Goal: Contribute content: Add original content to the website for others to see

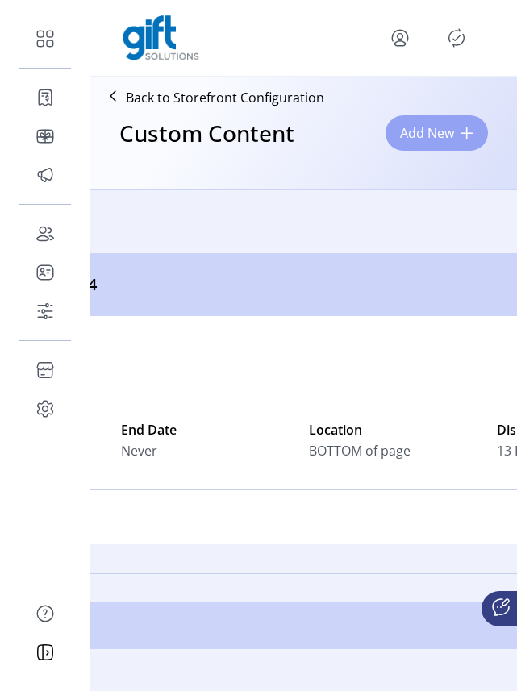
click at [424, 135] on span "Add New" at bounding box center [427, 132] width 54 height 19
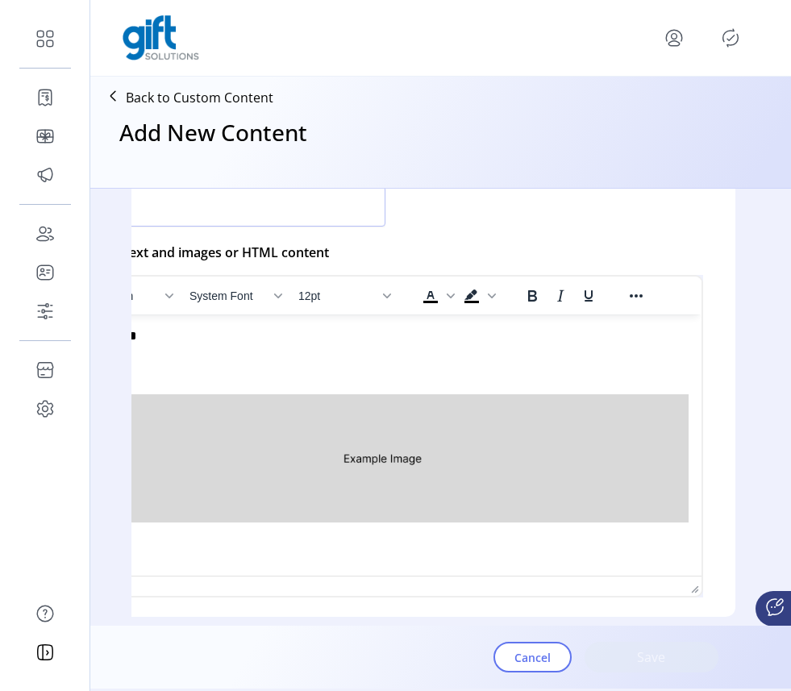
scroll to position [461, 122]
click at [516, 297] on icon "Reveal or hide additional toolbar items" at bounding box center [640, 295] width 13 height 3
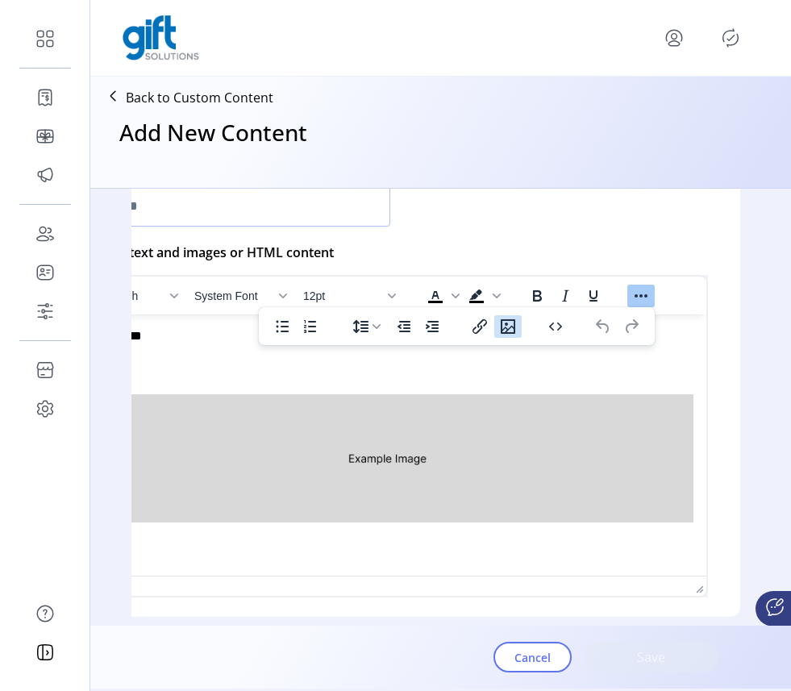
click at [509, 332] on icon "Insert/edit image" at bounding box center [507, 326] width 15 height 15
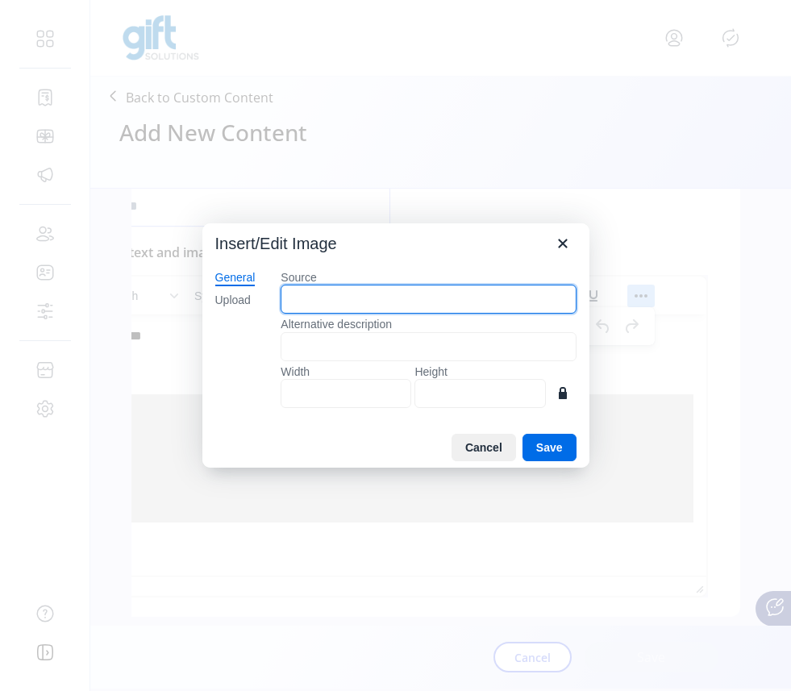
click at [483, 298] on input "Source" at bounding box center [427, 298] width 295 height 29
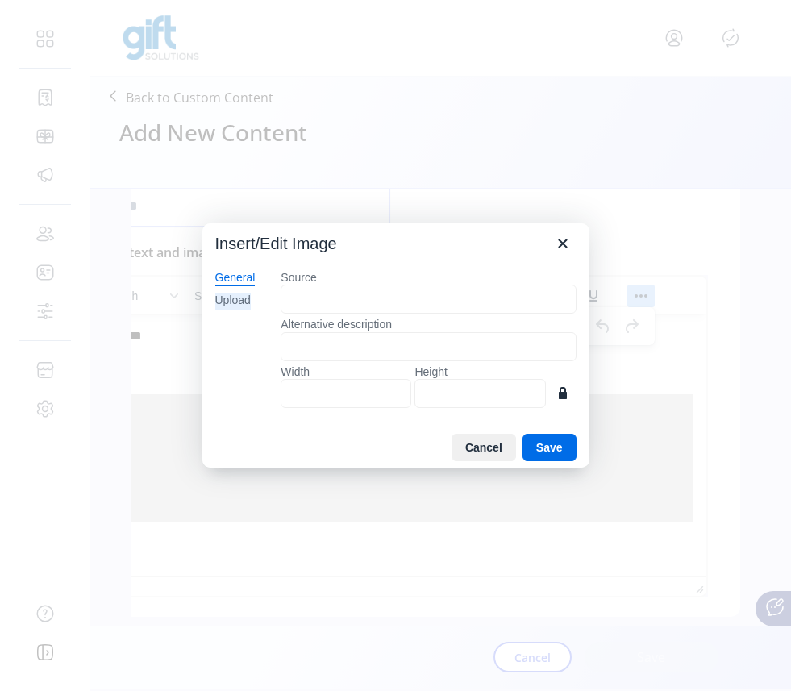
click at [235, 295] on div "Upload" at bounding box center [232, 301] width 35 height 16
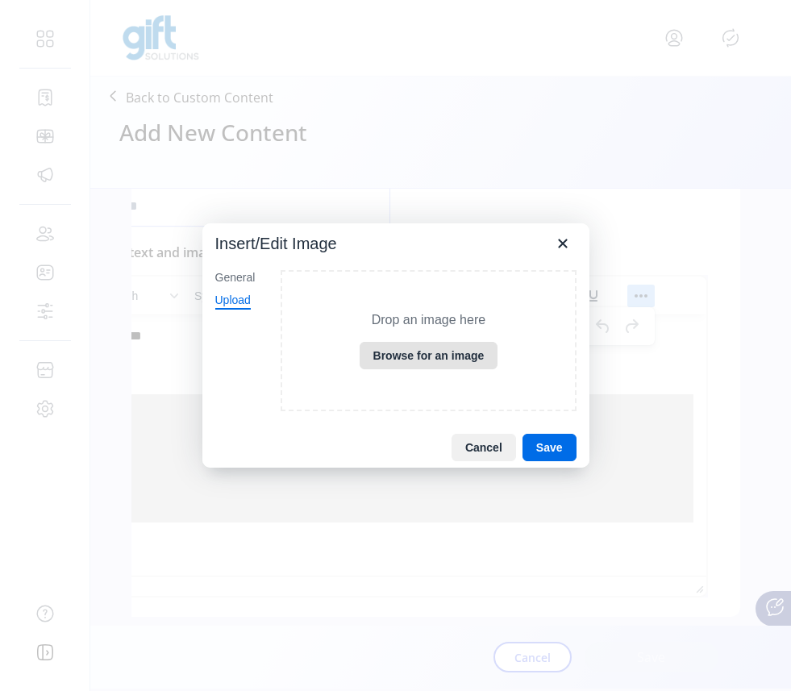
click at [428, 351] on button "Browse for an image" at bounding box center [428, 355] width 139 height 27
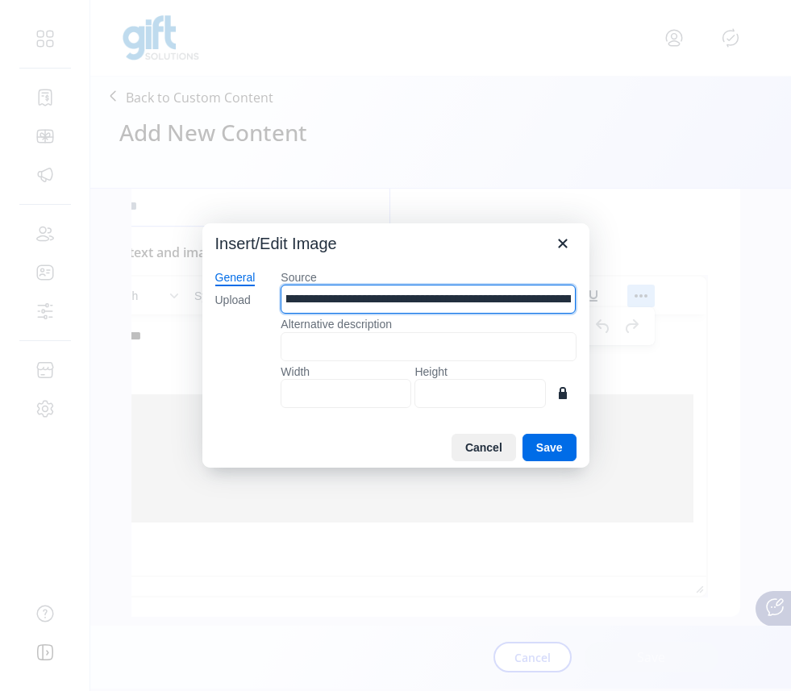
scroll to position [0, 377]
drag, startPoint x: 289, startPoint y: 299, endPoint x: 596, endPoint y: 311, distance: 307.3
click at [516, 311] on div "**********" at bounding box center [395, 345] width 791 height 691
click at [512, 299] on input "**********" at bounding box center [427, 298] width 295 height 29
click at [516, 297] on input "**********" at bounding box center [427, 298] width 295 height 29
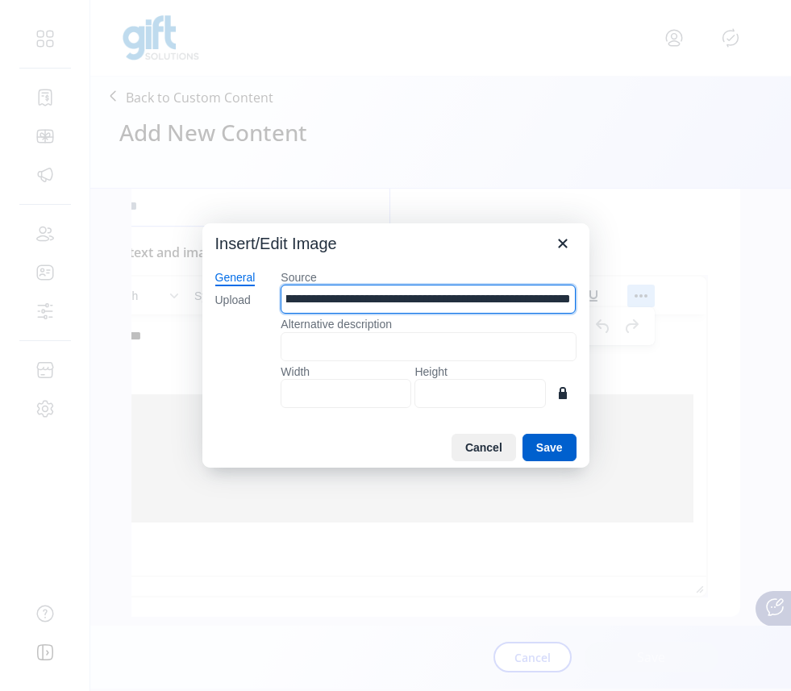
click at [516, 450] on button "Save" at bounding box center [549, 447] width 54 height 27
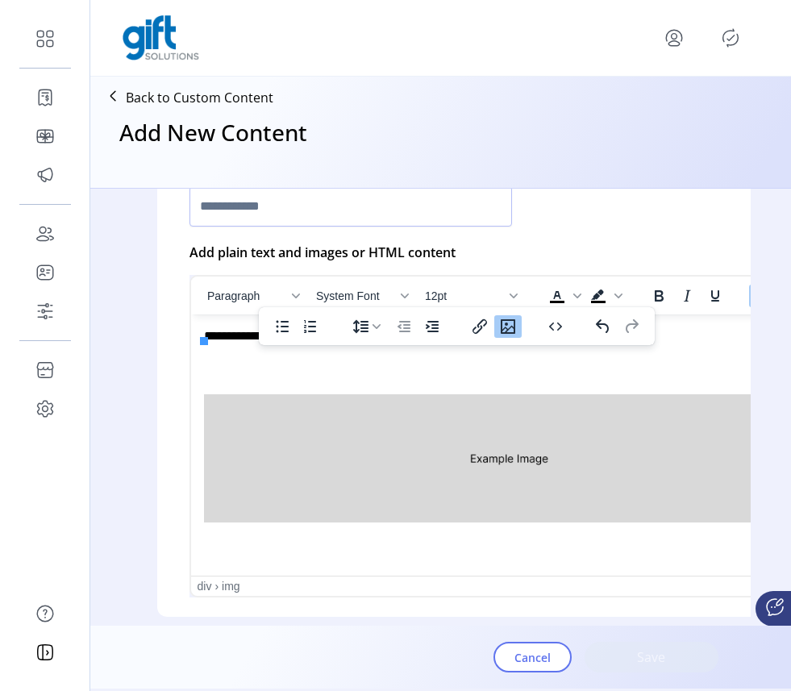
click at [356, 425] on img "Rich Text Area. Press ALT-0 for help." at bounding box center [508, 458] width 611 height 128
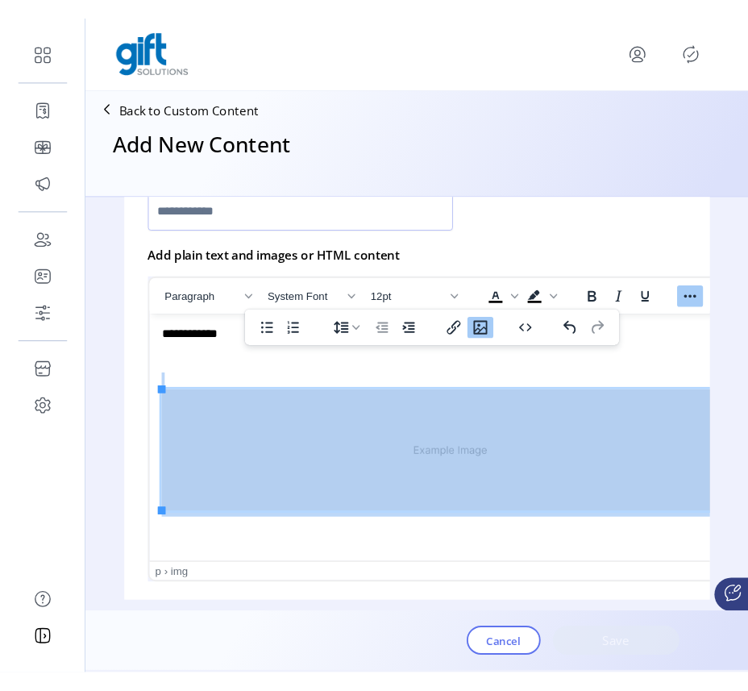
scroll to position [463, 38]
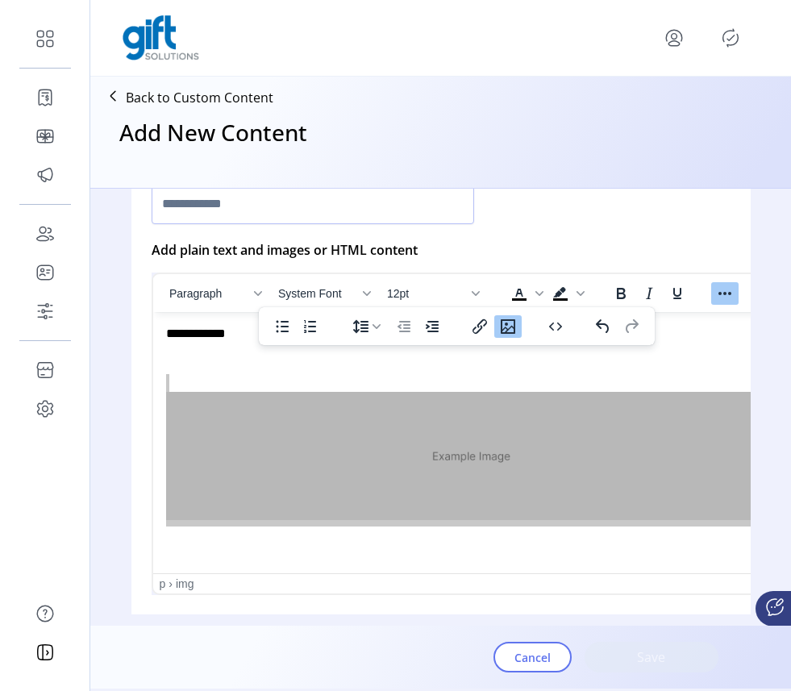
click at [516, 335] on div "Who is this content for? Determine who can to see this custom content on your s…" at bounding box center [440, 439] width 700 height 500
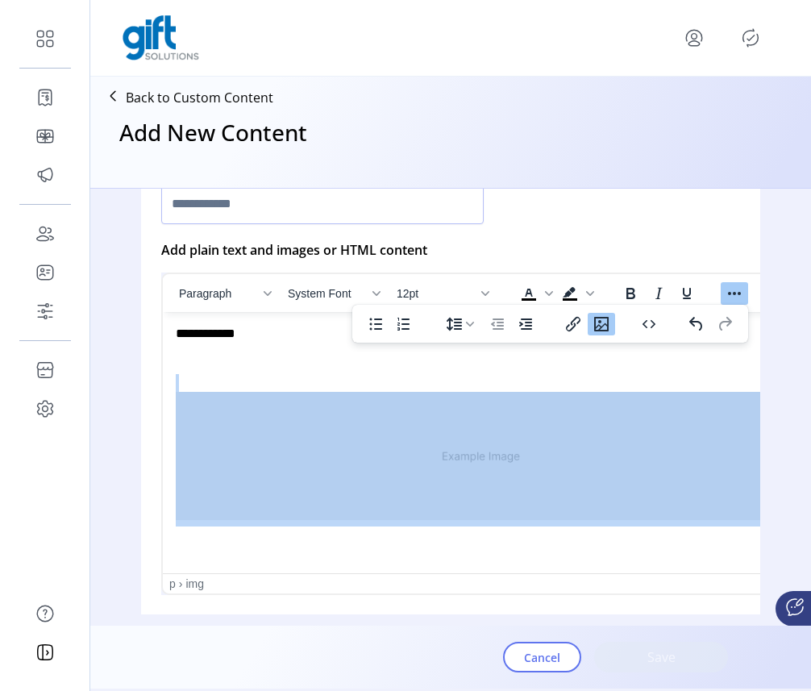
click at [484, 468] on img "Rich Text Area. Press ALT-0 for help." at bounding box center [481, 456] width 611 height 128
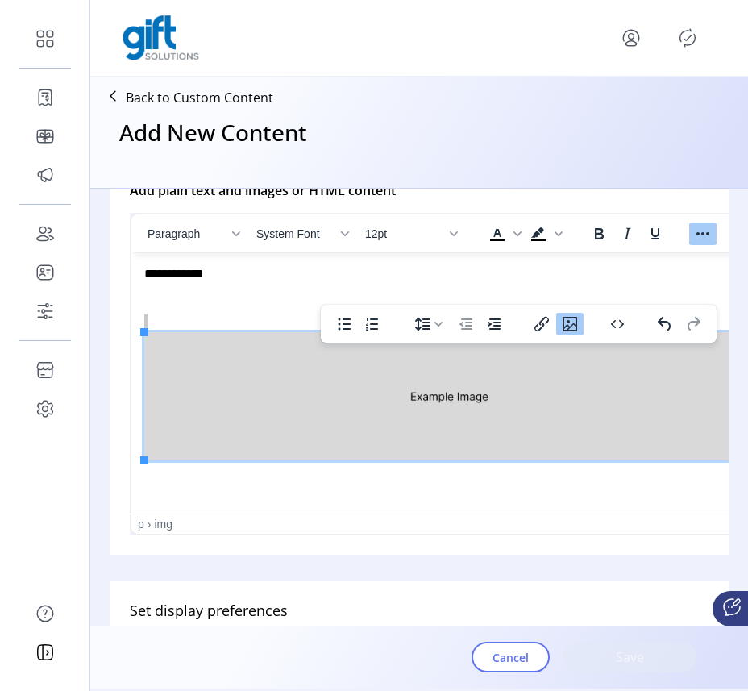
scroll to position [535, 38]
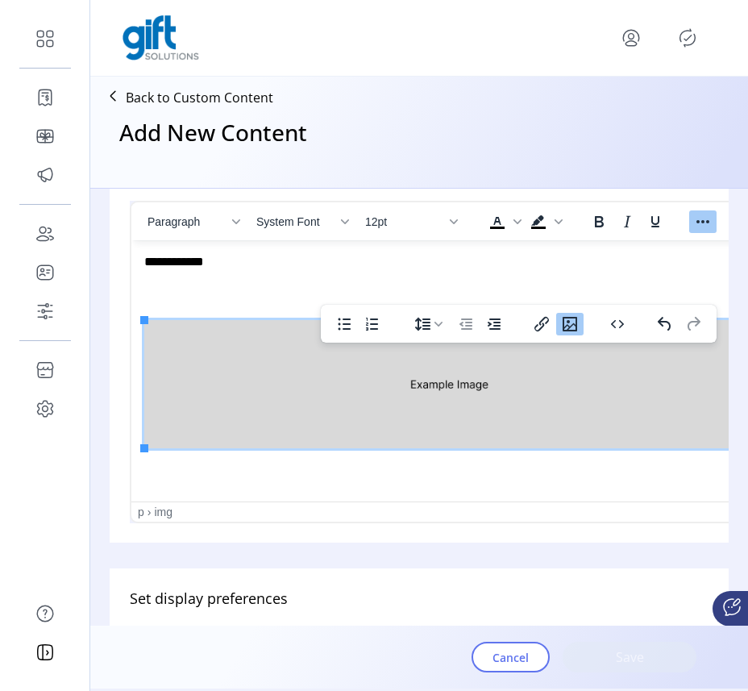
click at [516, 259] on div "**********" at bounding box center [449, 262] width 611 height 18
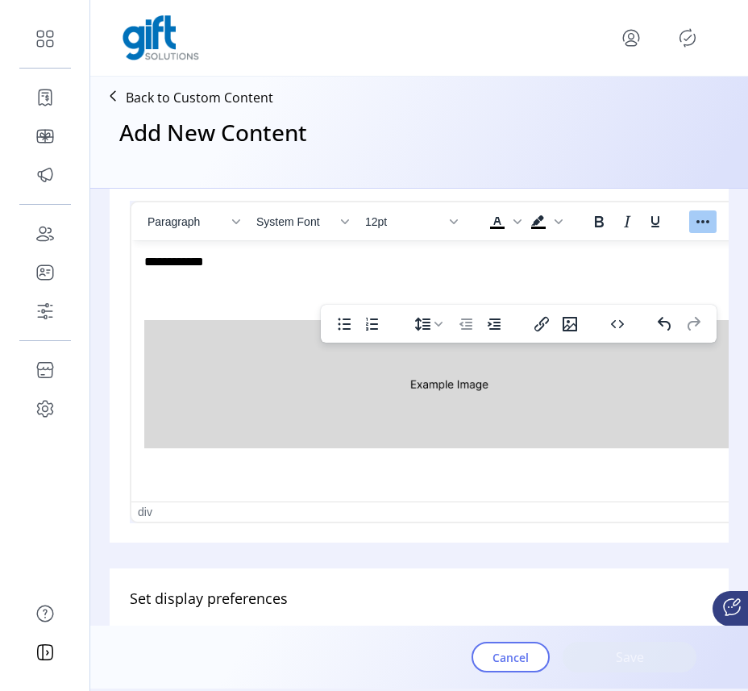
click at [516, 392] on img "Rich Text Area. Press ALT-0 for help." at bounding box center [449, 384] width 611 height 128
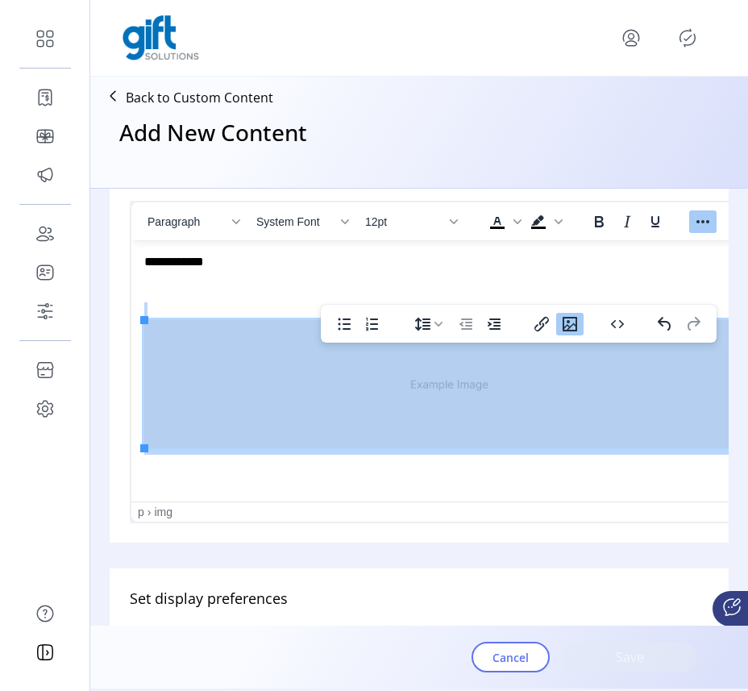
click at [516, 422] on img "Rich Text Area. Press ALT-0 for help." at bounding box center [449, 384] width 611 height 128
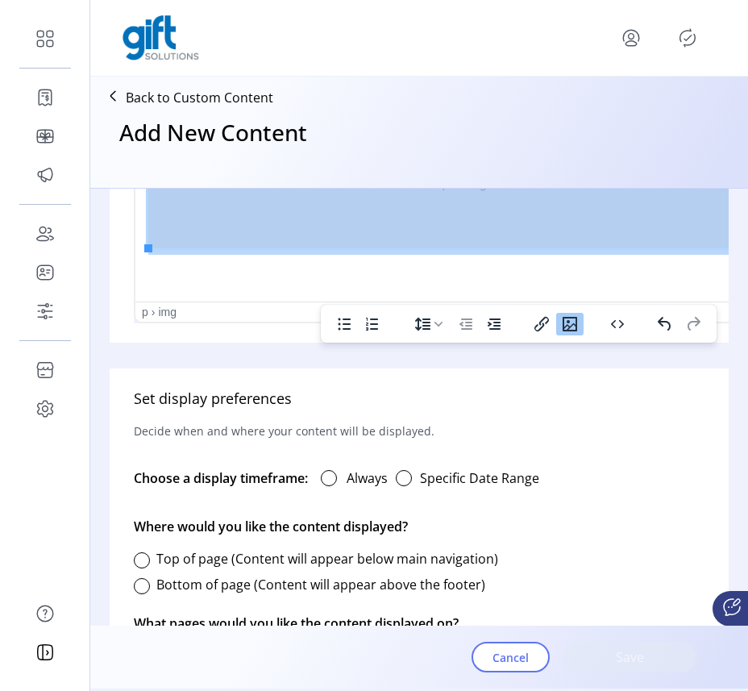
scroll to position [704, 34]
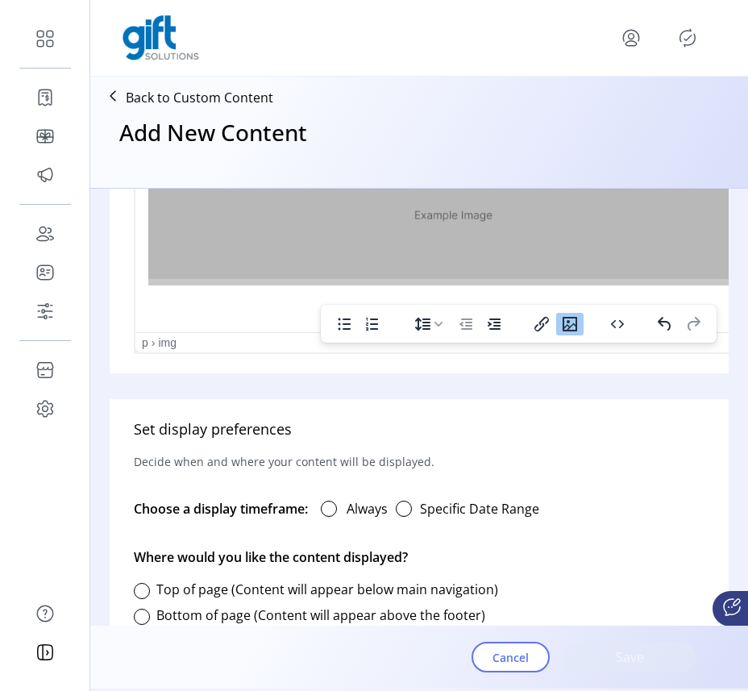
click at [214, 343] on div "p › img" at bounding box center [448, 342] width 613 height 13
drag, startPoint x: 189, startPoint y: 343, endPoint x: 139, endPoint y: 342, distance: 50.0
click at [139, 342] on div "p › img" at bounding box center [453, 342] width 637 height 20
click at [188, 342] on div "p › img" at bounding box center [448, 342] width 613 height 13
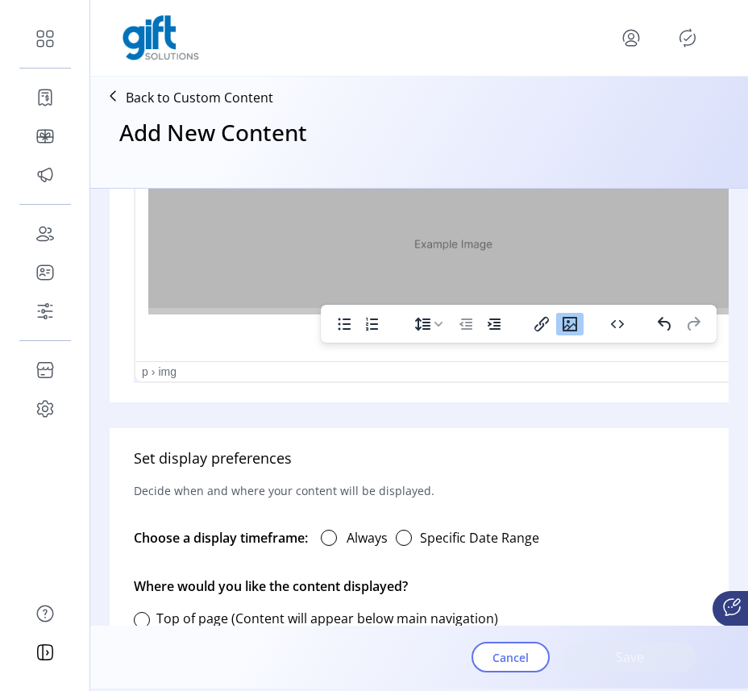
scroll to position [648, 34]
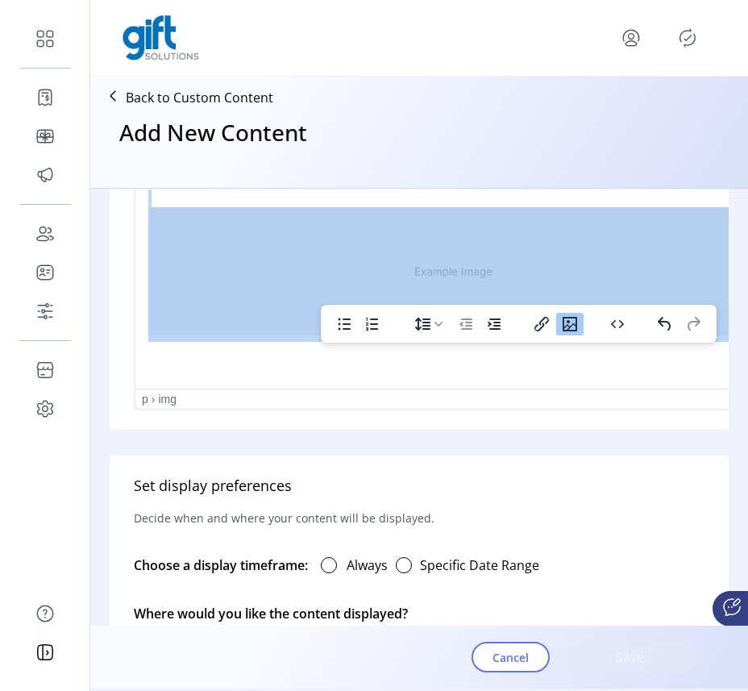
click at [212, 315] on img "Rich Text Area. Press ALT-0 for help." at bounding box center [453, 271] width 611 height 128
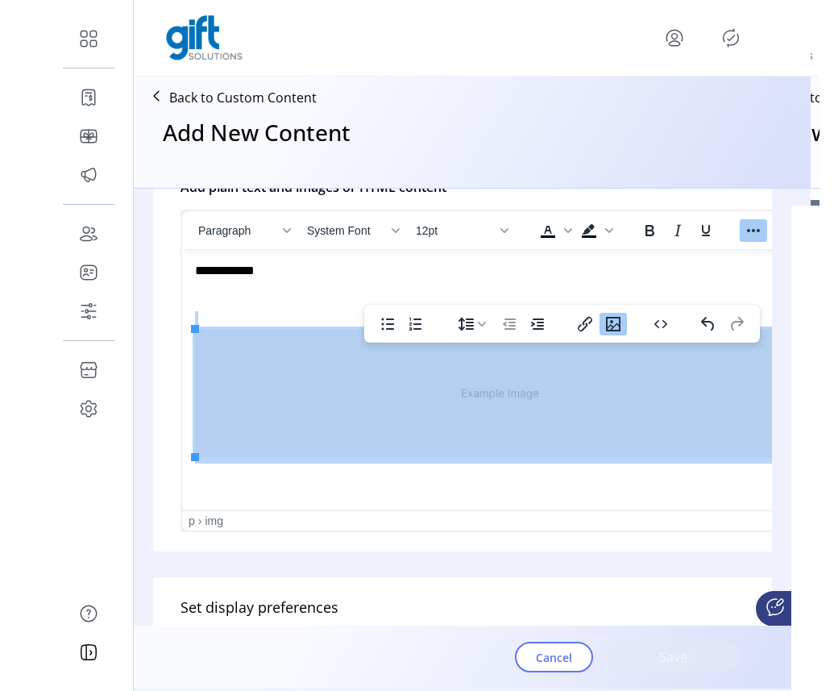
scroll to position [525, 31]
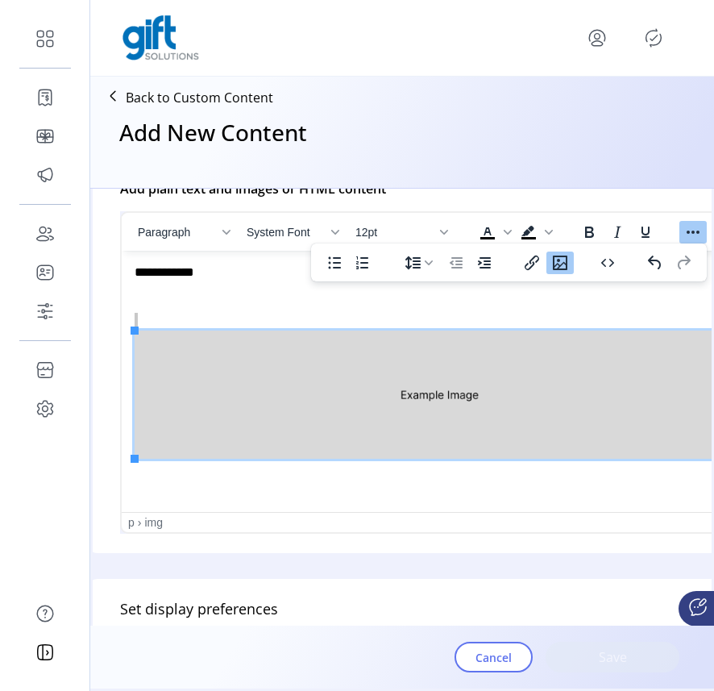
click at [225, 104] on p "Back to Custom Content" at bounding box center [199, 97] width 147 height 19
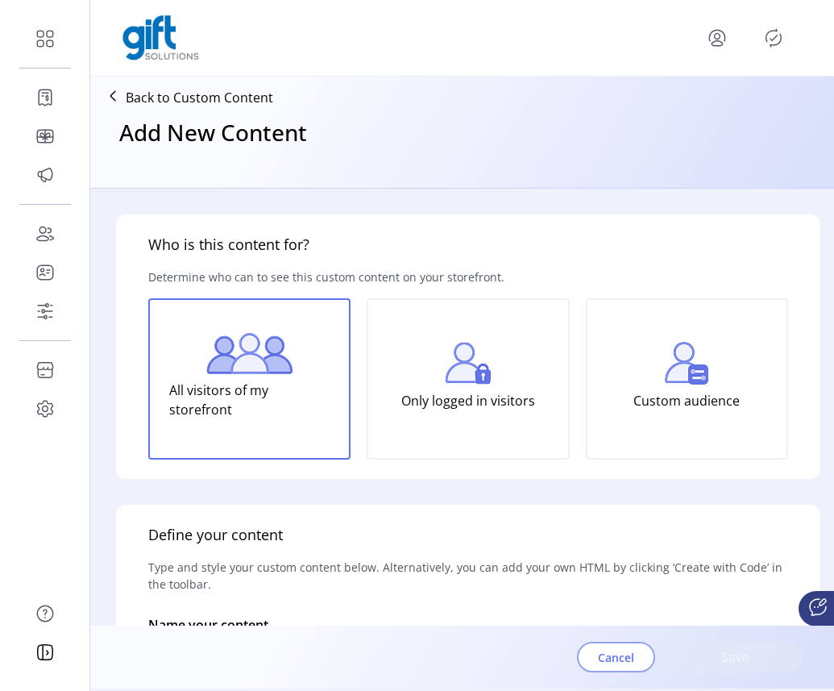
click at [516, 654] on span "Cancel" at bounding box center [616, 657] width 36 height 17
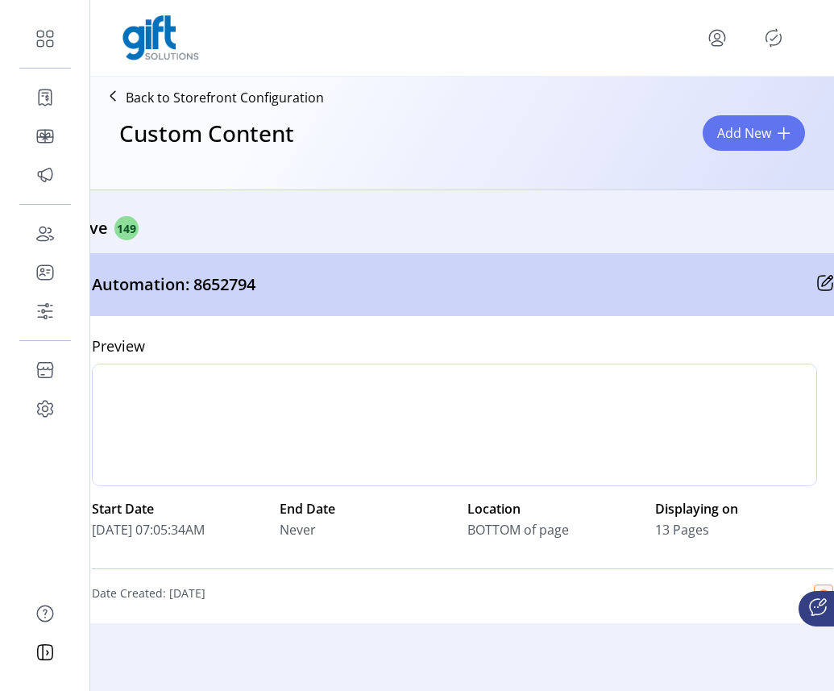
click at [516, 280] on icon at bounding box center [825, 283] width 16 height 16
click at [516, 288] on icon at bounding box center [825, 283] width 16 height 16
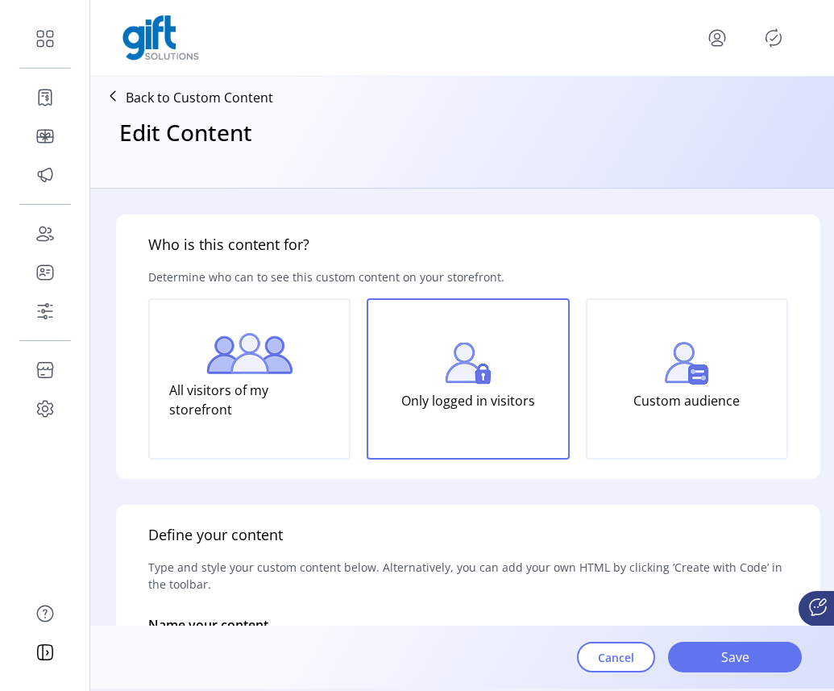
type input "**********"
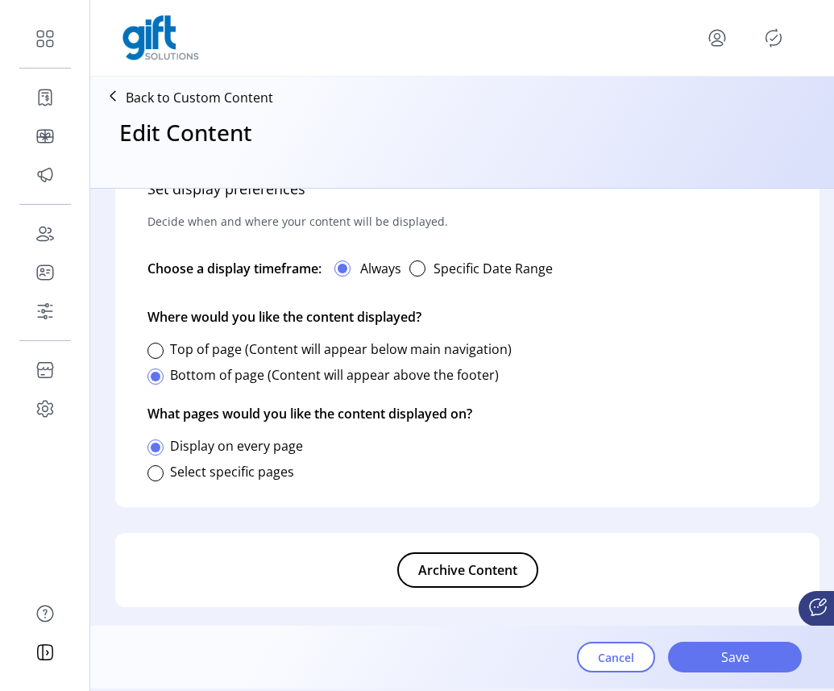
scroll to position [965, 1]
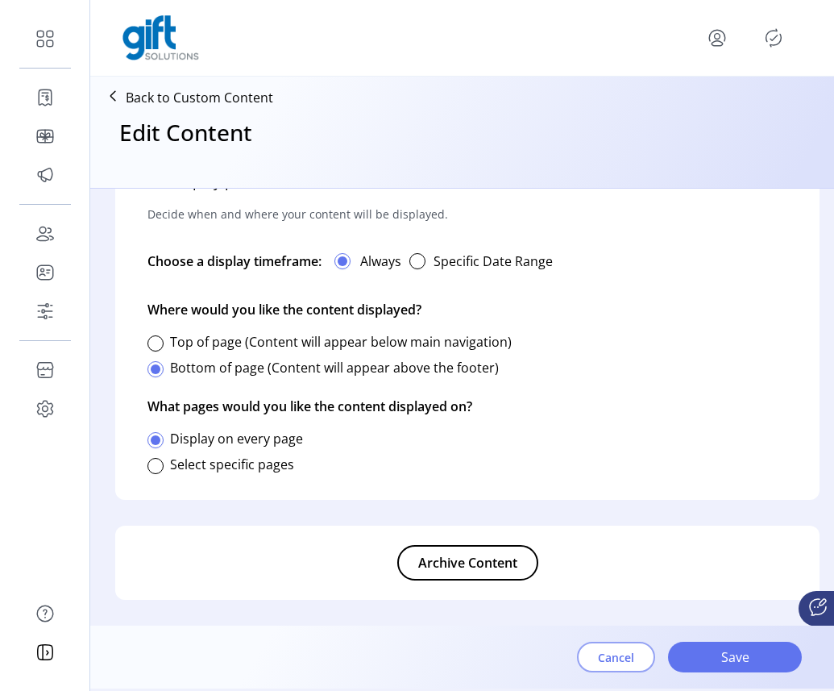
click at [516, 655] on span "Cancel" at bounding box center [616, 657] width 36 height 17
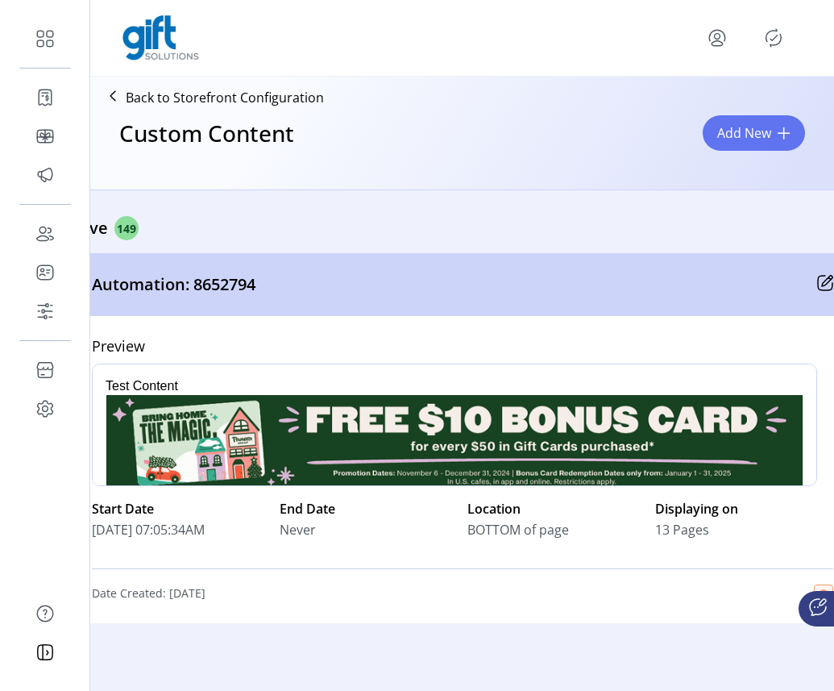
drag, startPoint x: 454, startPoint y: 454, endPoint x: 490, endPoint y: 864, distance: 411.8
click at [454, 454] on img "Rich Text Area. Press ALT-0 for help." at bounding box center [454, 444] width 698 height 98
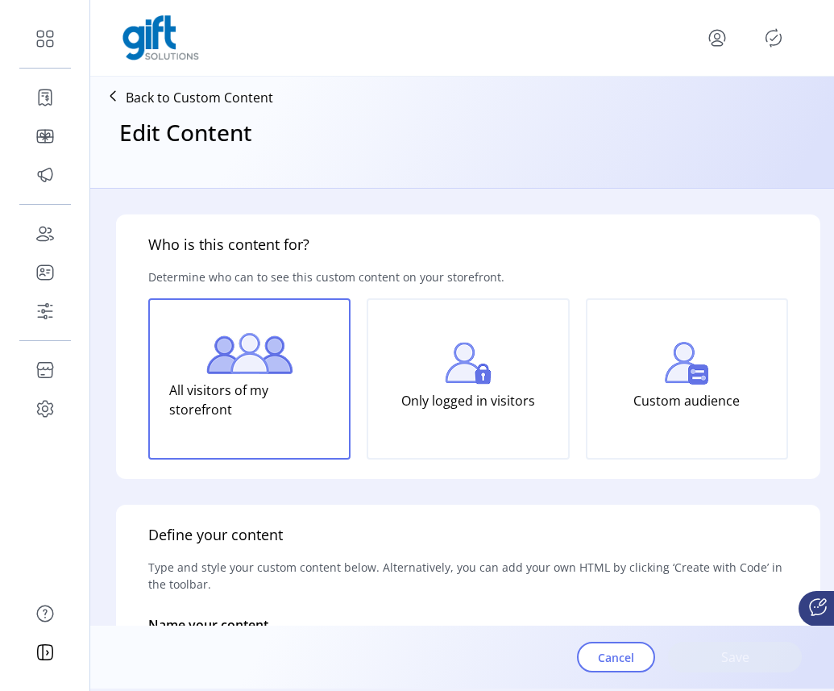
type input "**********"
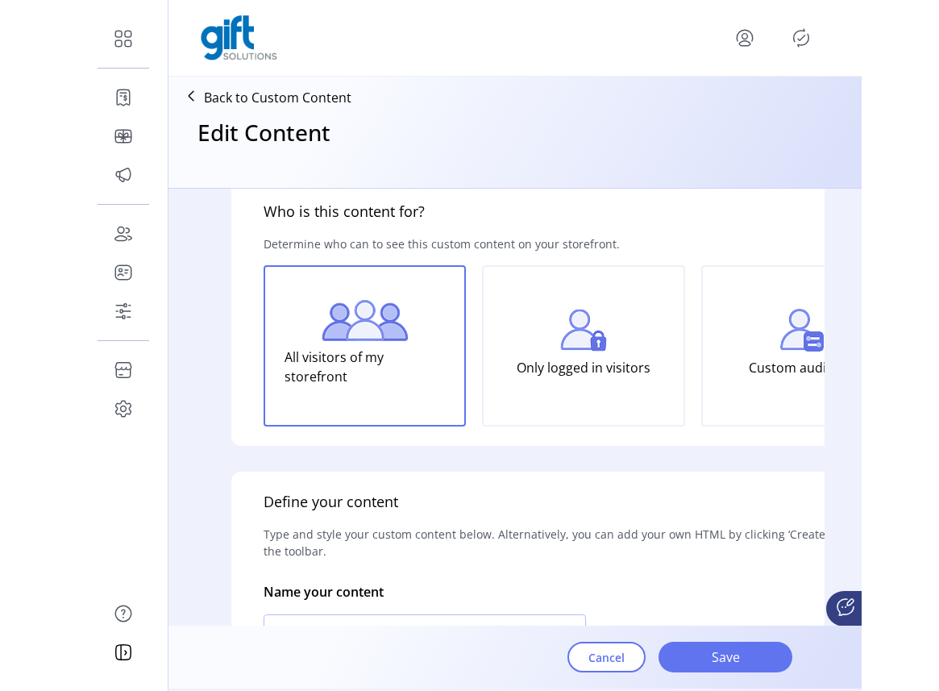
scroll to position [32, 0]
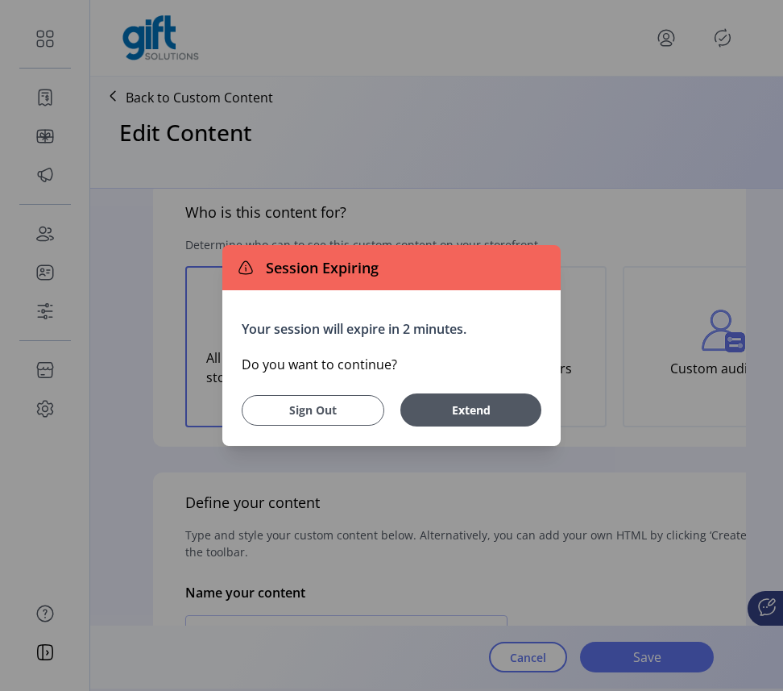
click at [330, 408] on span "Sign Out" at bounding box center [313, 409] width 102 height 17
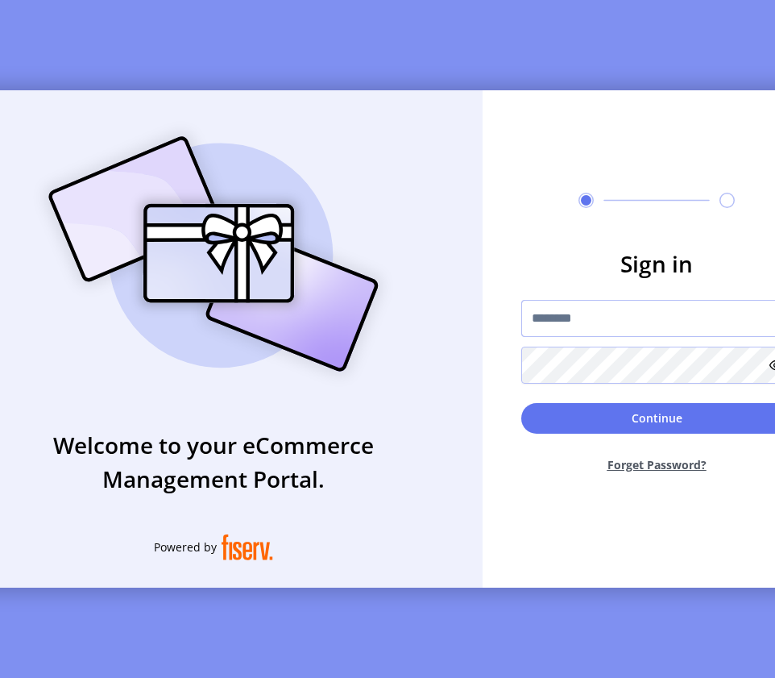
type input "**********"
